Goal: Task Accomplishment & Management: Complete application form

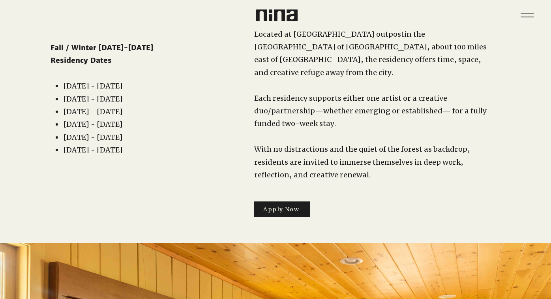
scroll to position [88, 0]
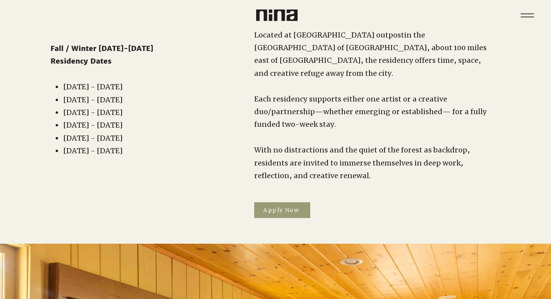
click at [271, 204] on span "Apply Now" at bounding box center [282, 210] width 56 height 16
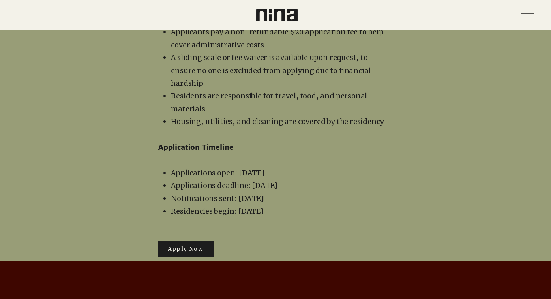
scroll to position [1406, 0]
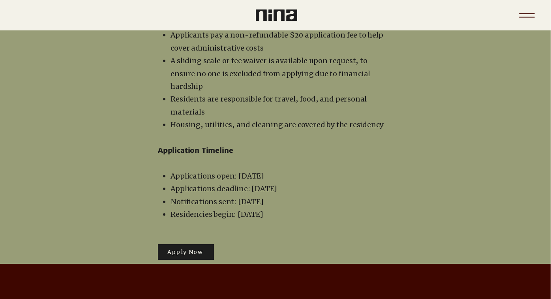
click at [526, 13] on icon "Menu" at bounding box center [526, 13] width 15 height 1
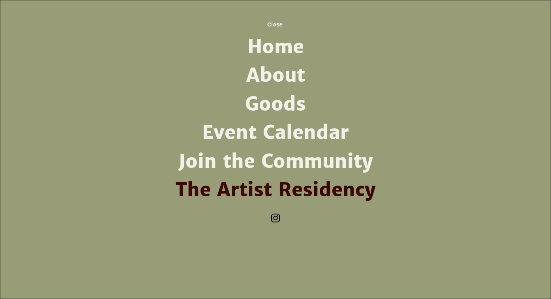
click at [272, 75] on link "About" at bounding box center [276, 75] width 206 height 28
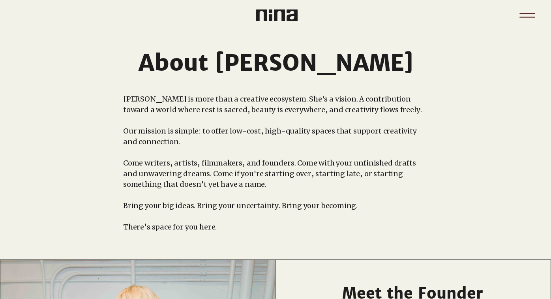
click at [523, 15] on icon "Menu" at bounding box center [528, 16] width 28 height 28
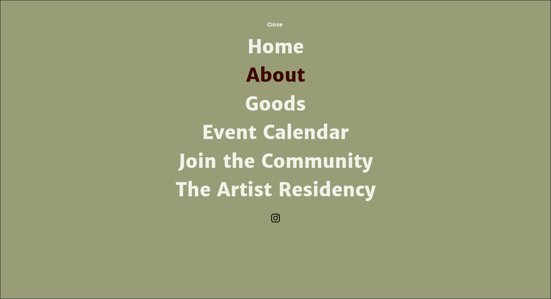
click at [280, 128] on link "Event Calendar" at bounding box center [276, 132] width 206 height 28
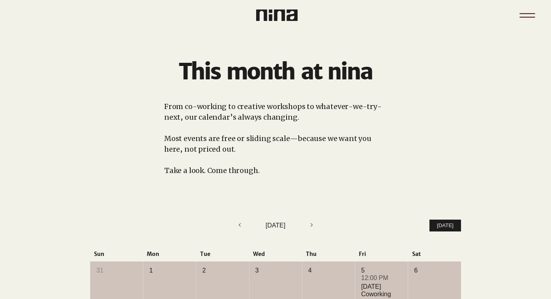
click at [521, 19] on icon "Menu" at bounding box center [528, 16] width 28 height 28
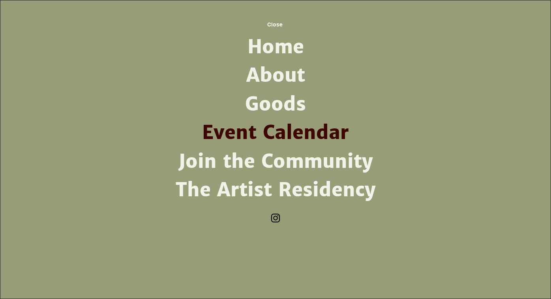
click at [285, 36] on link "Home" at bounding box center [276, 47] width 206 height 28
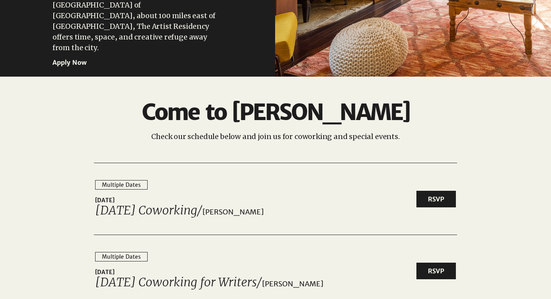
scroll to position [1123, 0]
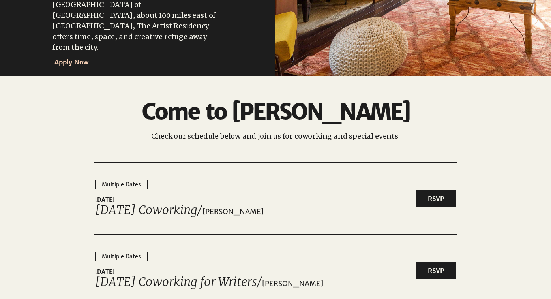
click at [67, 58] on span "Apply Now" at bounding box center [71, 62] width 34 height 8
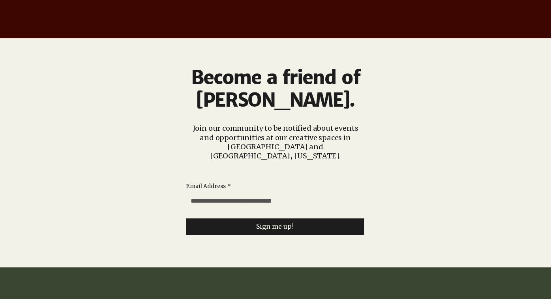
scroll to position [1999, 0]
